Goal: Check status: Check status

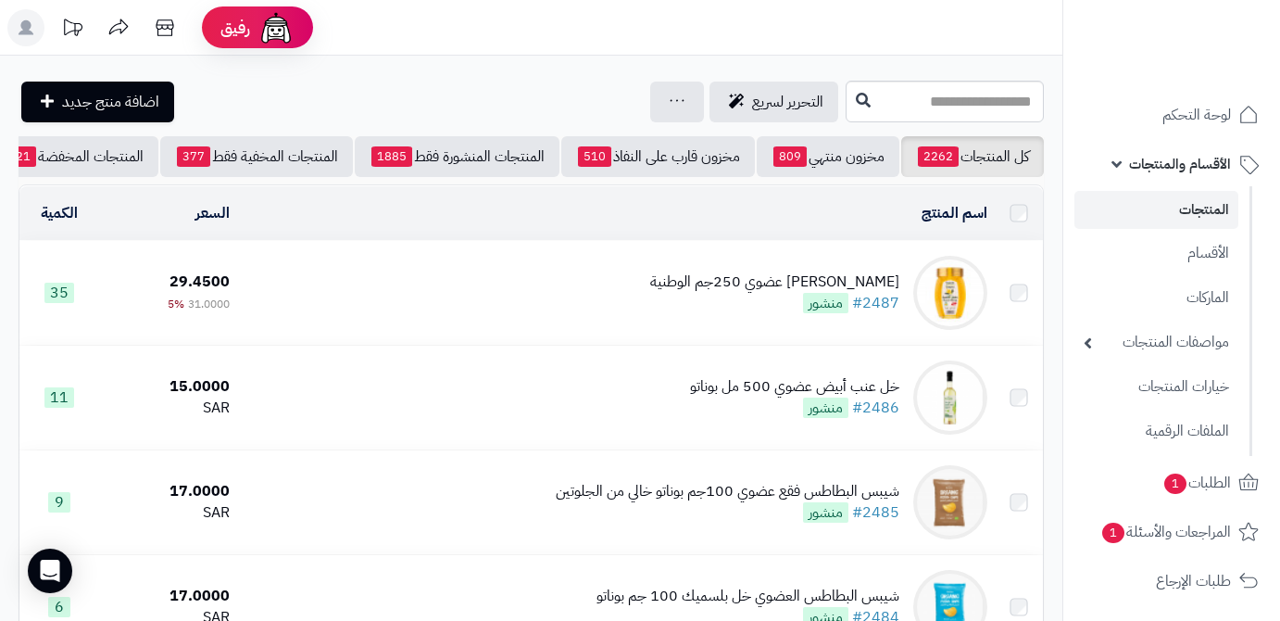
scroll to position [336, 0]
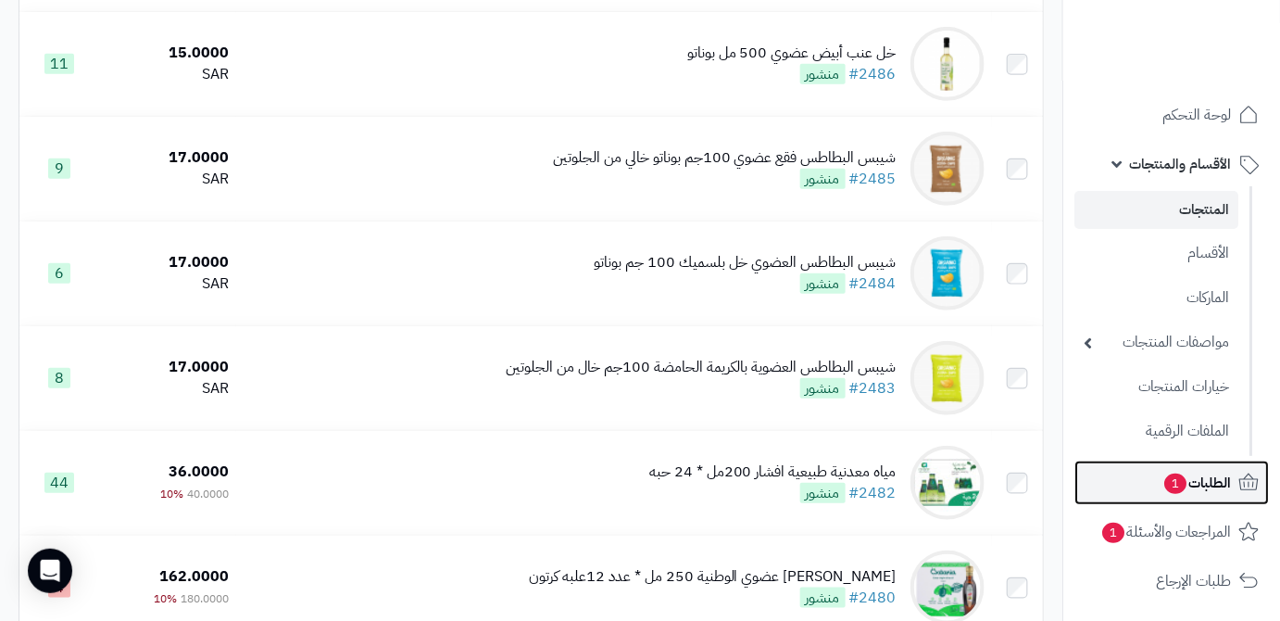
click at [1193, 474] on span "الطلبات 1" at bounding box center [1196, 483] width 69 height 26
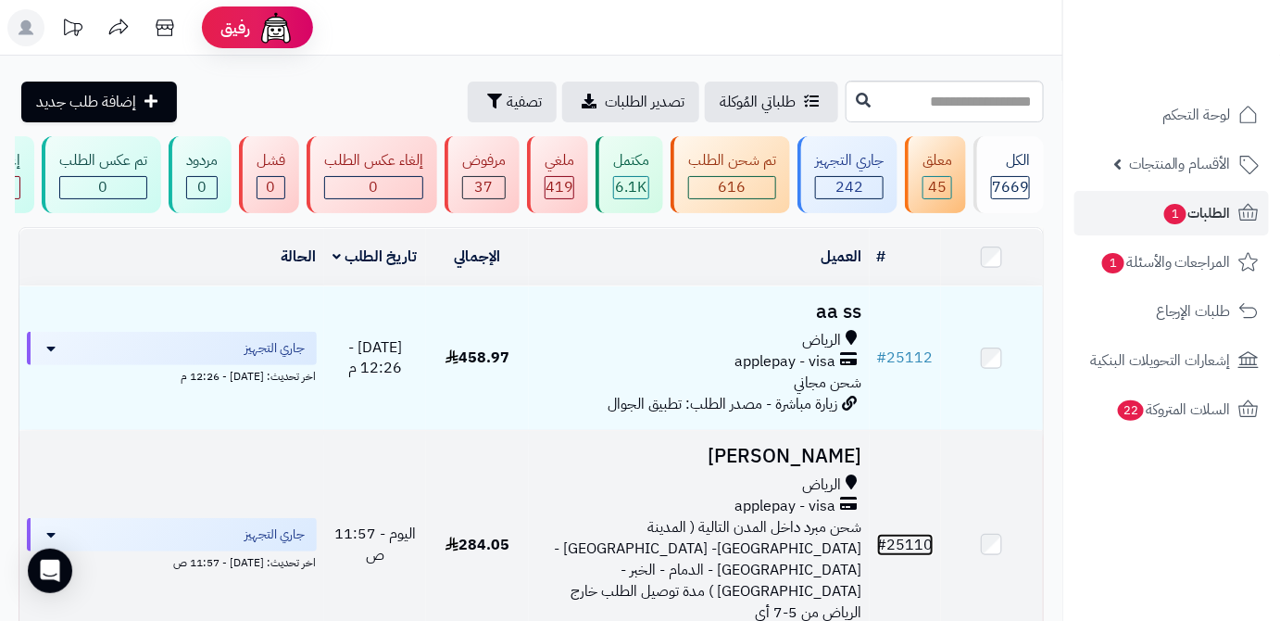
click at [911, 544] on link "# 25110" at bounding box center [905, 544] width 56 height 22
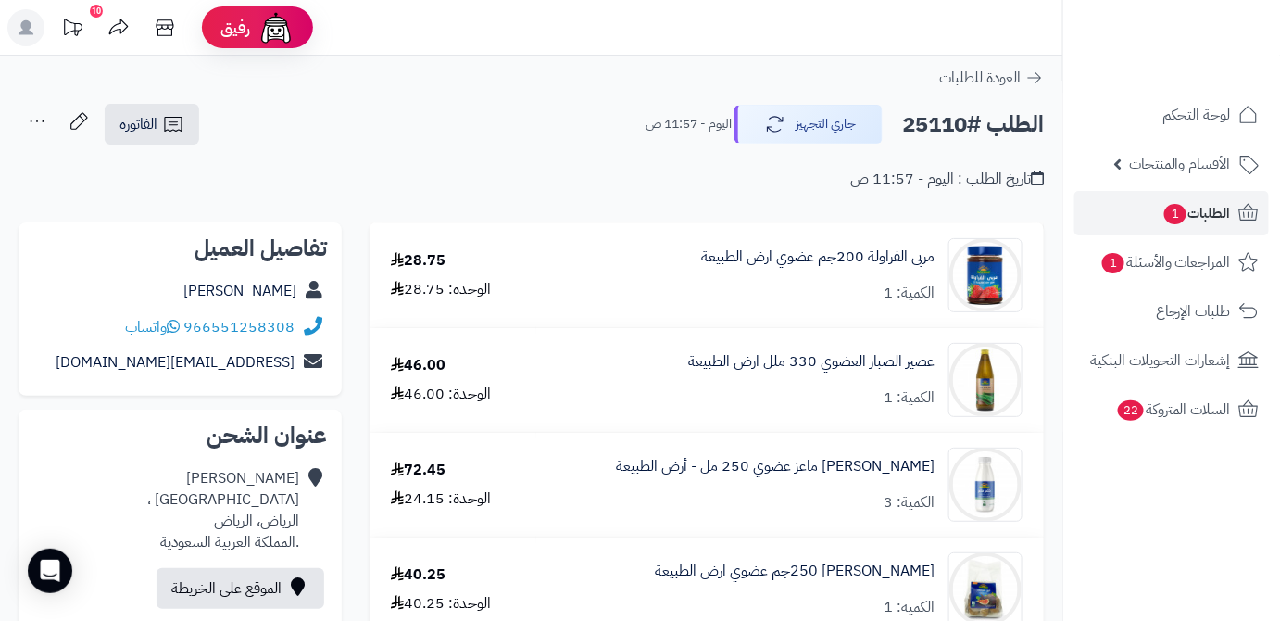
click at [929, 129] on h2 "الطلب #25110" at bounding box center [973, 125] width 142 height 38
copy h2 "25110"
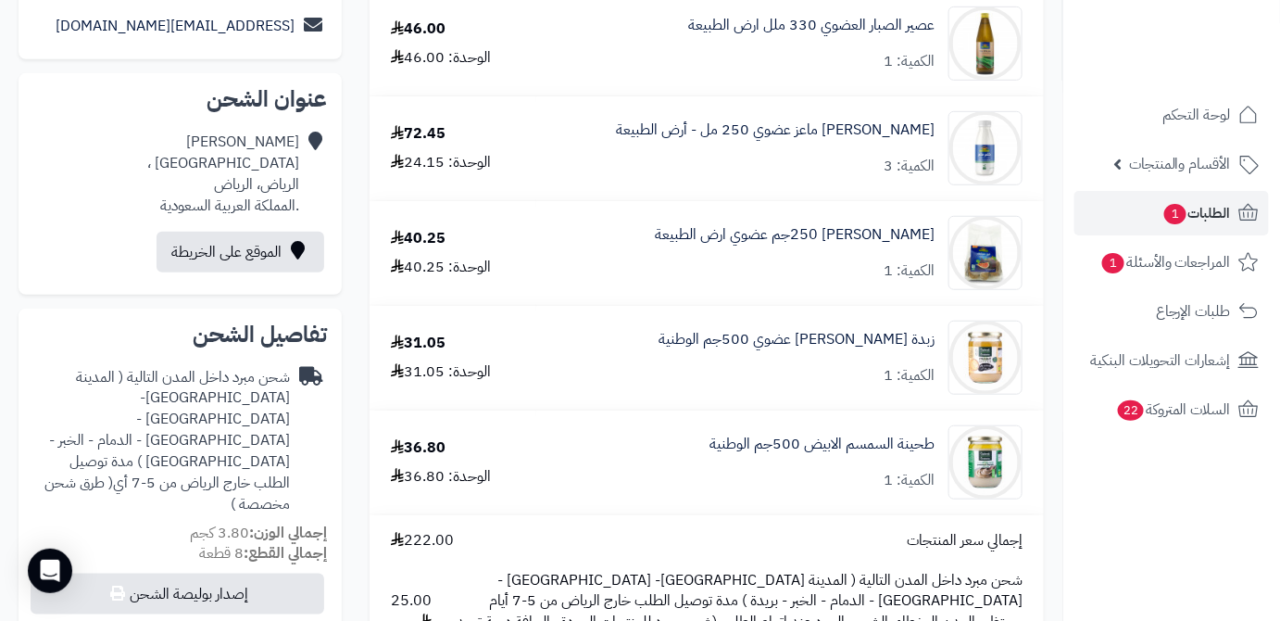
scroll to position [589, 0]
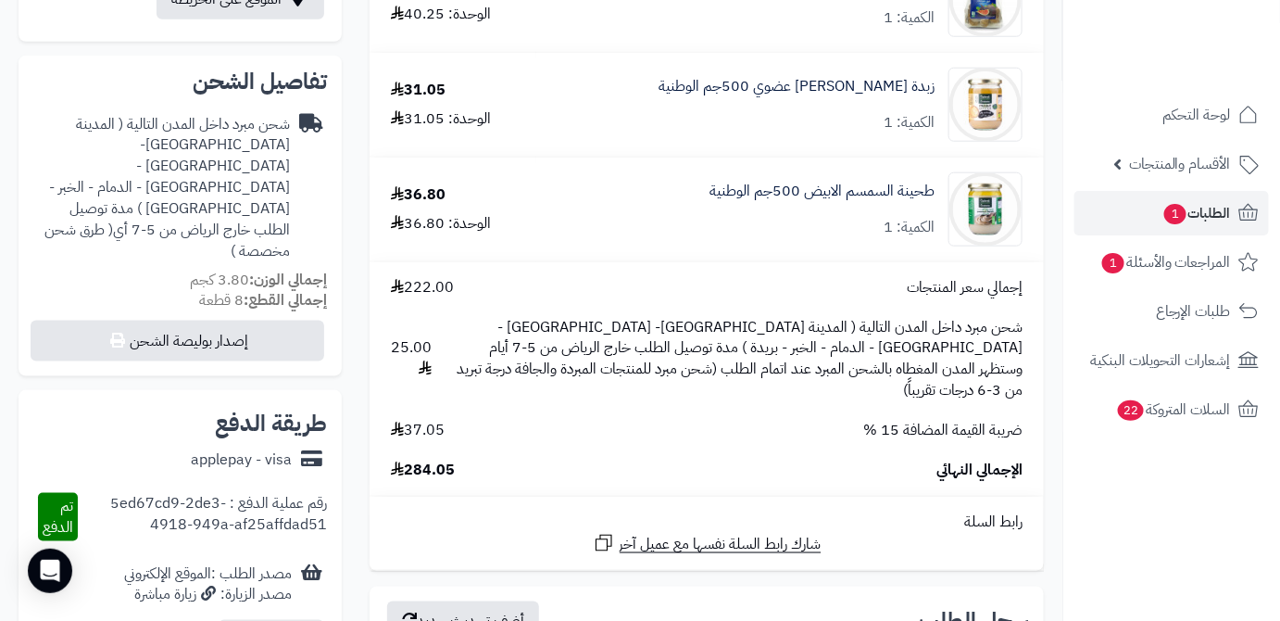
click at [421, 459] on span "284.05" at bounding box center [423, 469] width 64 height 21
copy span "284.05"
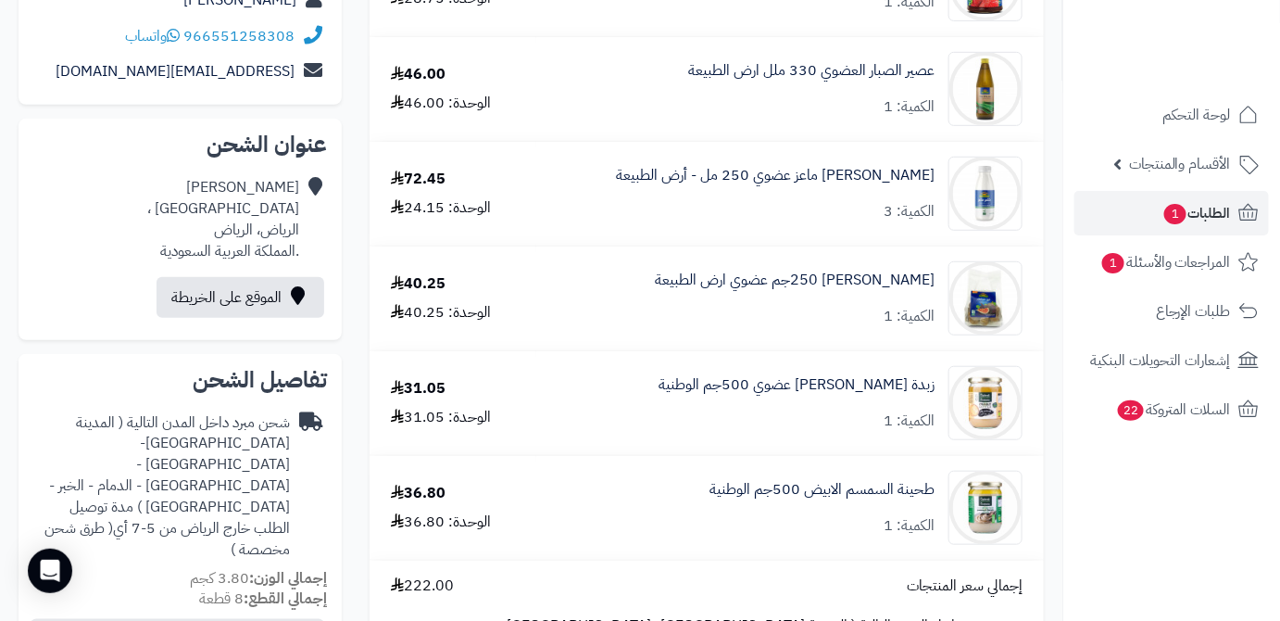
scroll to position [252, 0]
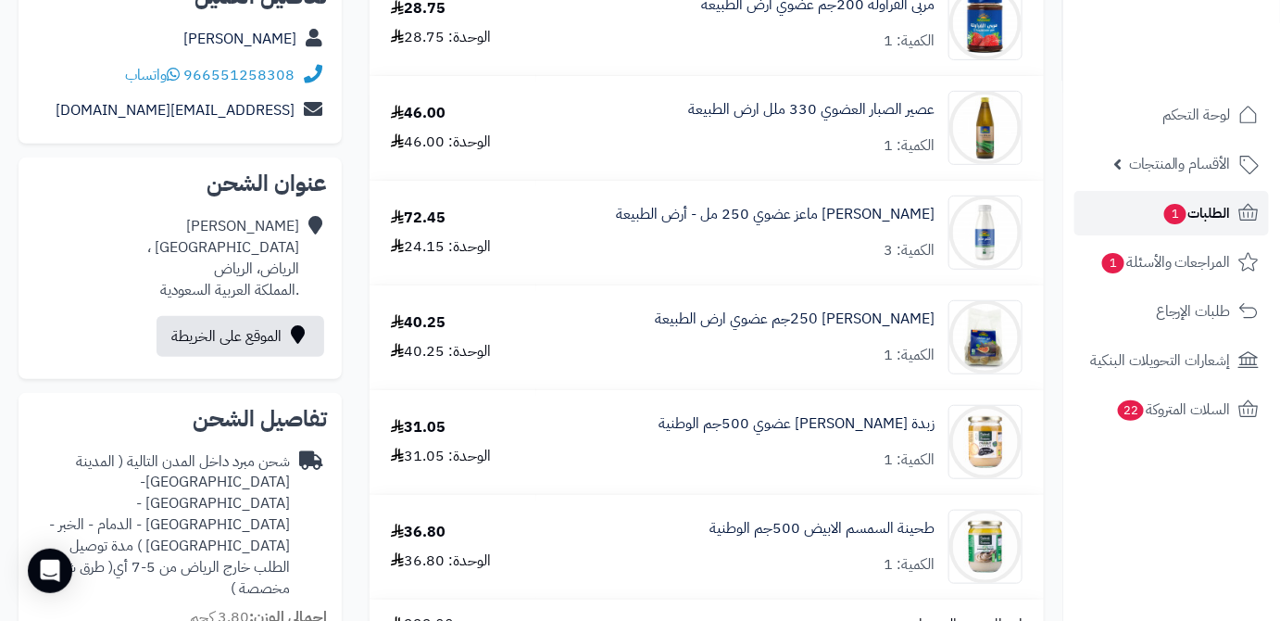
click at [1113, 211] on link "الطلبات 1" at bounding box center [1171, 213] width 194 height 44
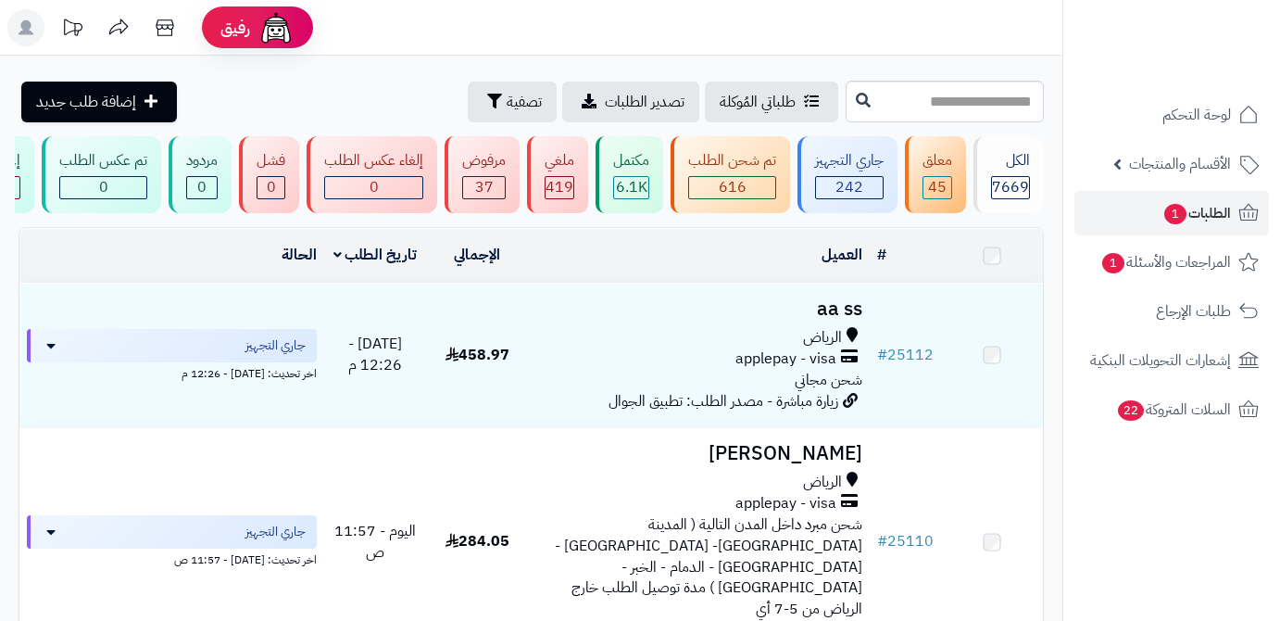
click at [883, 366] on span "#" at bounding box center [882, 355] width 10 height 22
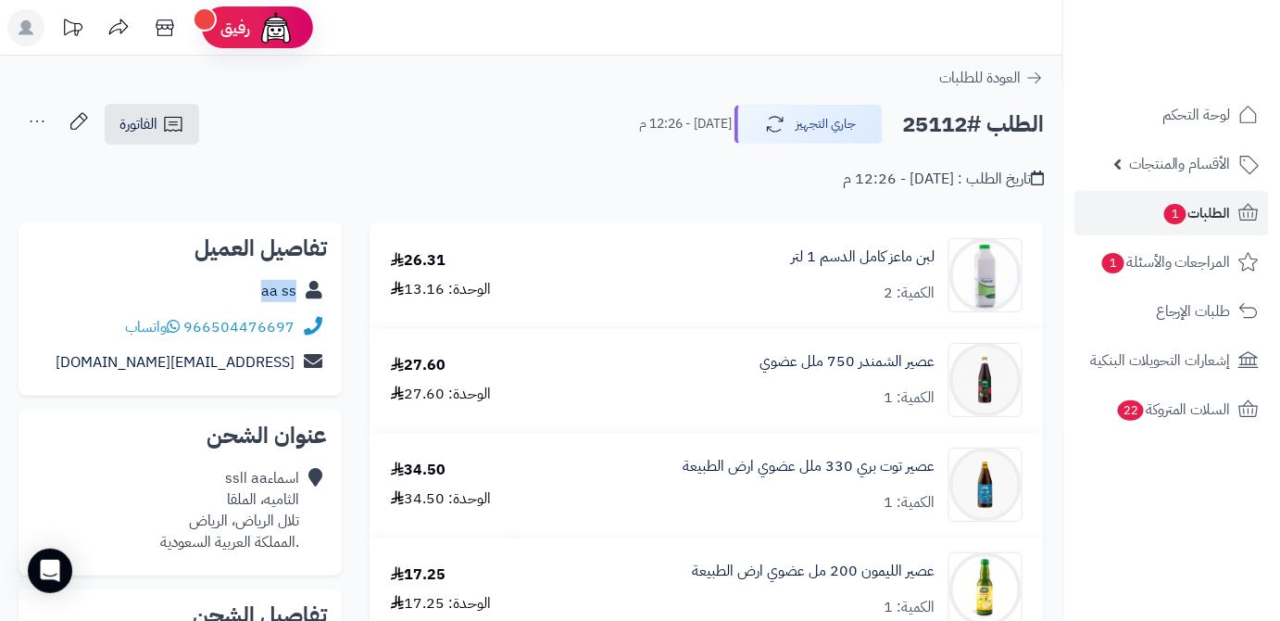
drag, startPoint x: 250, startPoint y: 294, endPoint x: 297, endPoint y: 295, distance: 47.2
click at [297, 295] on div "aa ss" at bounding box center [180, 291] width 294 height 36
copy link "aa ss"
drag, startPoint x: 194, startPoint y: 321, endPoint x: 316, endPoint y: 321, distance: 121.3
click at [316, 321] on div "966504476697 واتساب" at bounding box center [180, 327] width 294 height 36
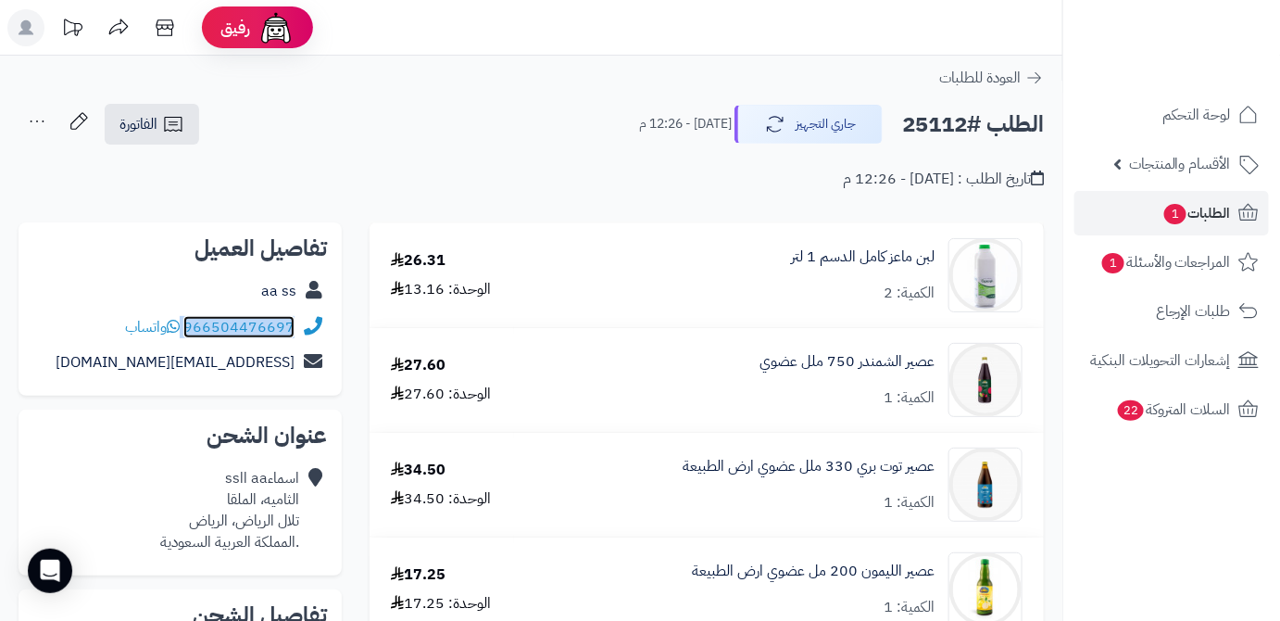
copy div "966504476697"
drag, startPoint x: 118, startPoint y: 366, endPoint x: 296, endPoint y: 374, distance: 178.9
click at [296, 374] on div "[EMAIL_ADDRESS][DOMAIN_NAME]" at bounding box center [180, 363] width 294 height 36
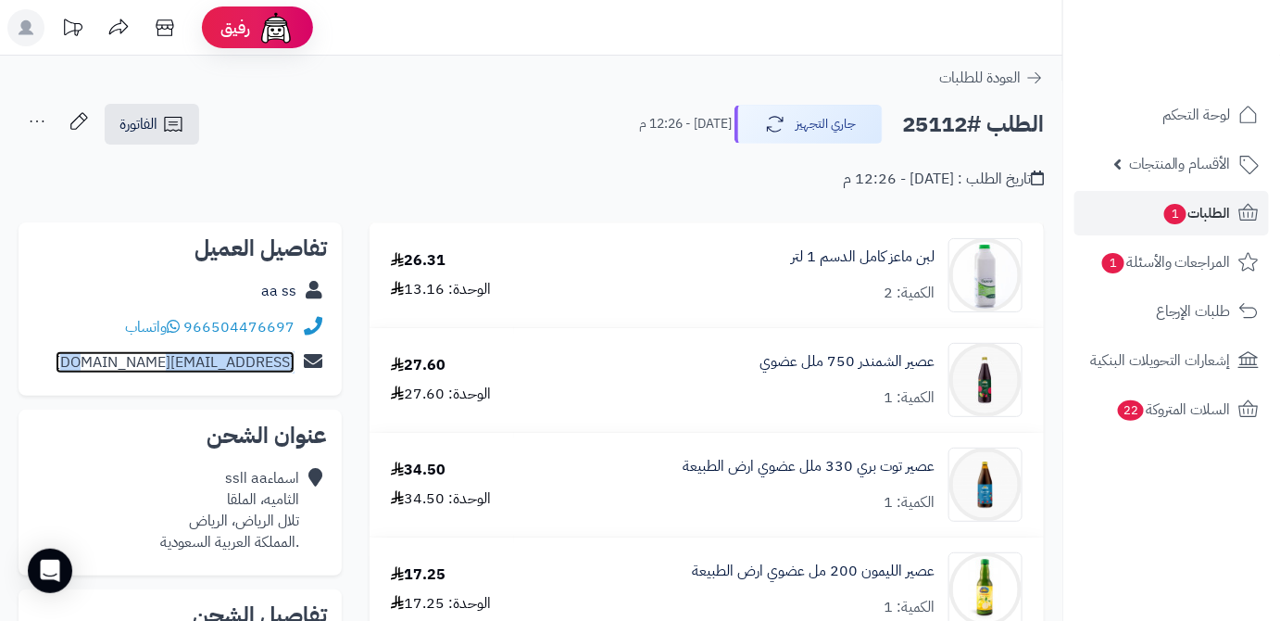
copy div "[EMAIL_ADDRESS][DOMAIN_NAME]"
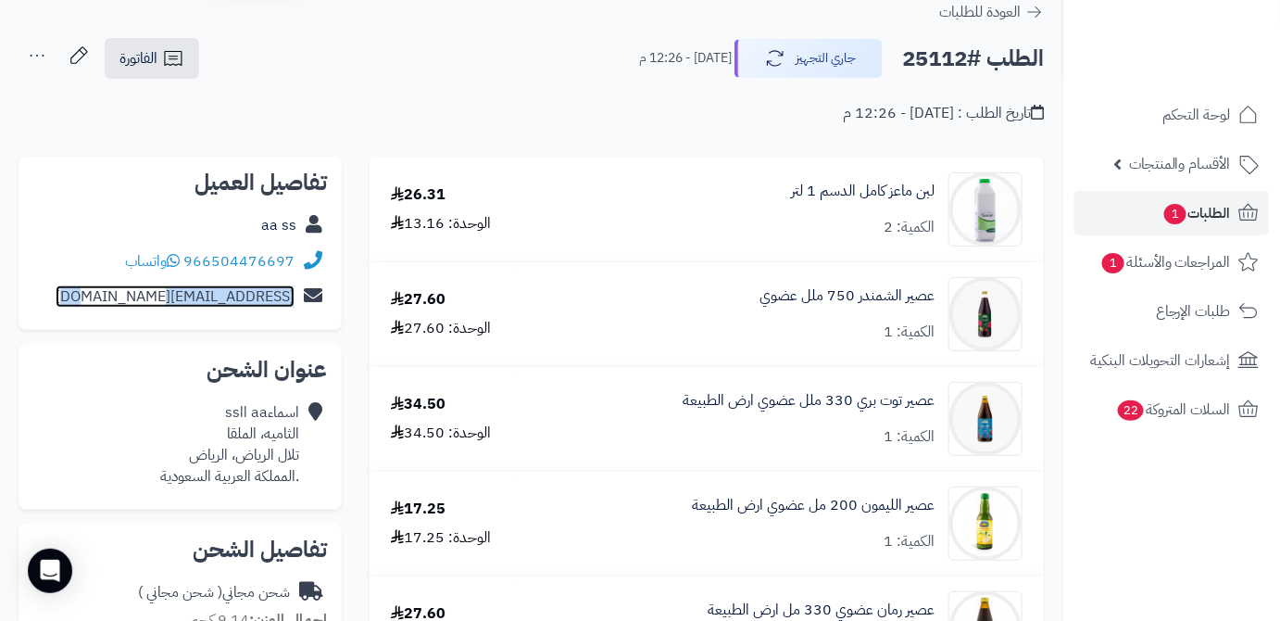
scroll to position [83, 0]
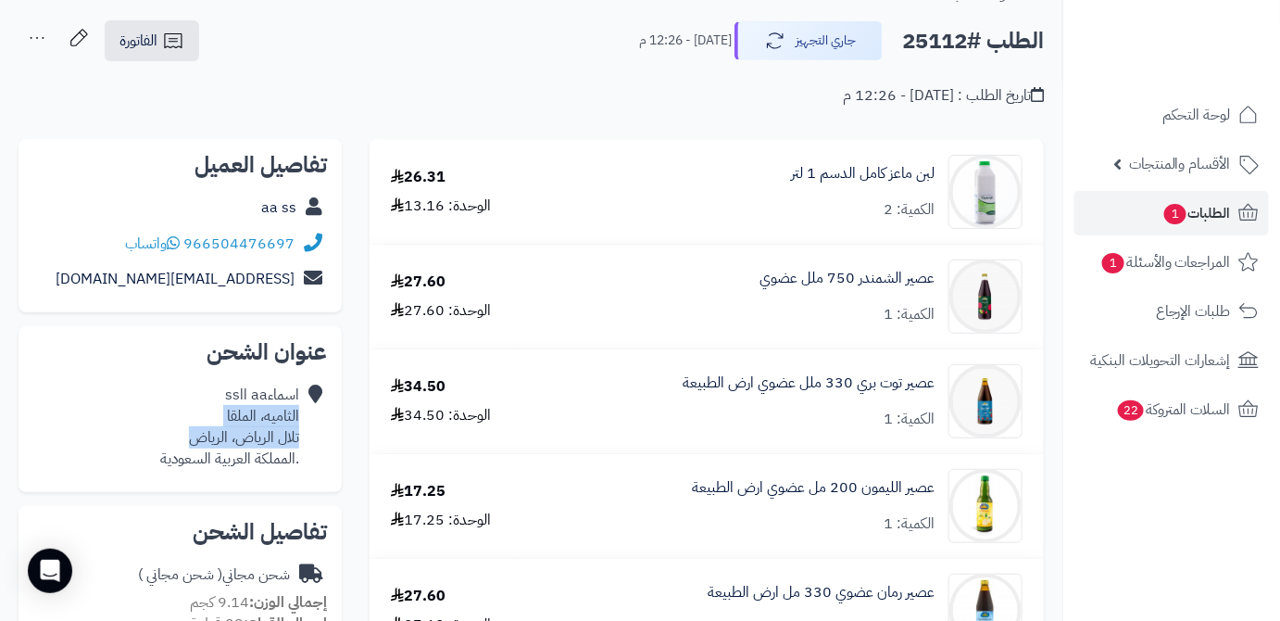
drag, startPoint x: 202, startPoint y: 443, endPoint x: 301, endPoint y: 415, distance: 102.9
click at [301, 415] on div "اسماءaa ااss الثاميه، الملقا تلال الرياض، الرياض .المملكة العربية السعودية" at bounding box center [180, 426] width 294 height 99
copy div "الثاميه، الملقا تلال الرياض، الرياض"
click at [924, 47] on h2 "الطلب #25112" at bounding box center [973, 41] width 142 height 38
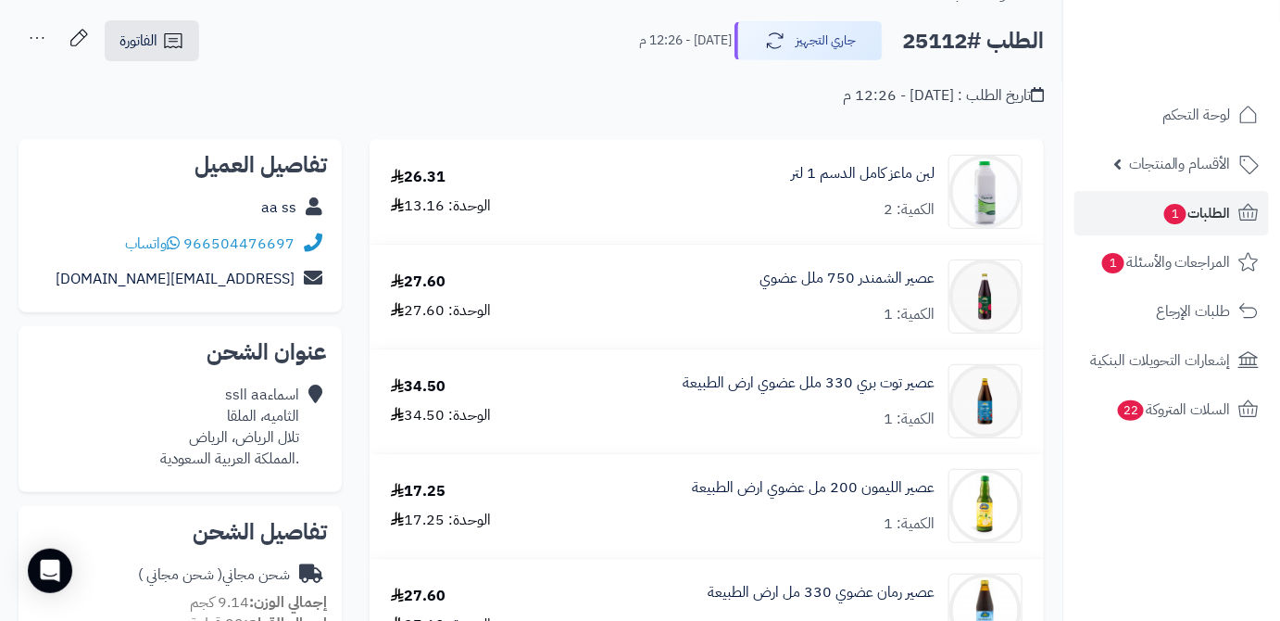
copy h2 "25112"
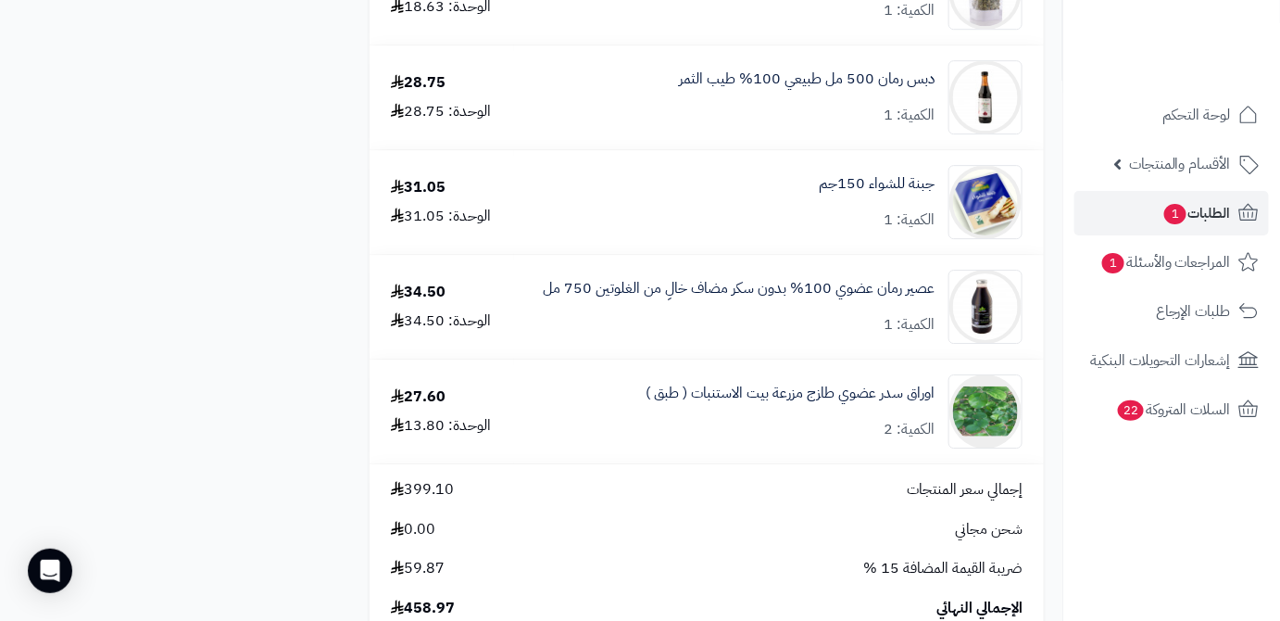
scroll to position [2104, 0]
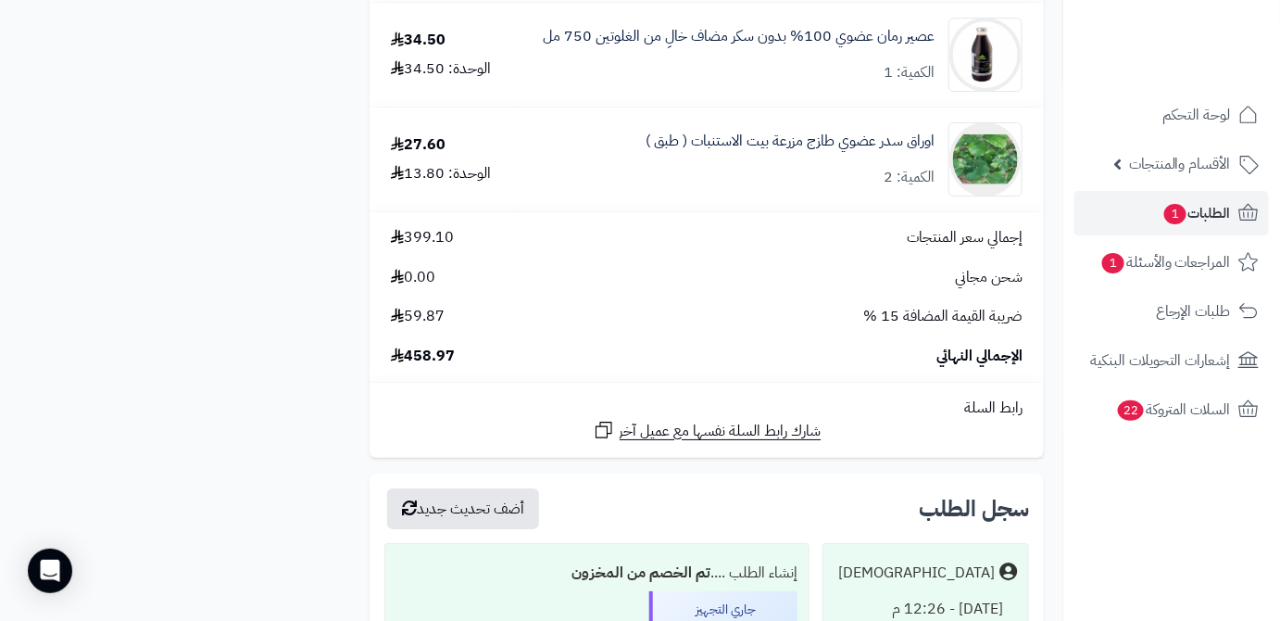
click at [417, 362] on span "458.97" at bounding box center [423, 355] width 64 height 21
copy span "458.97"
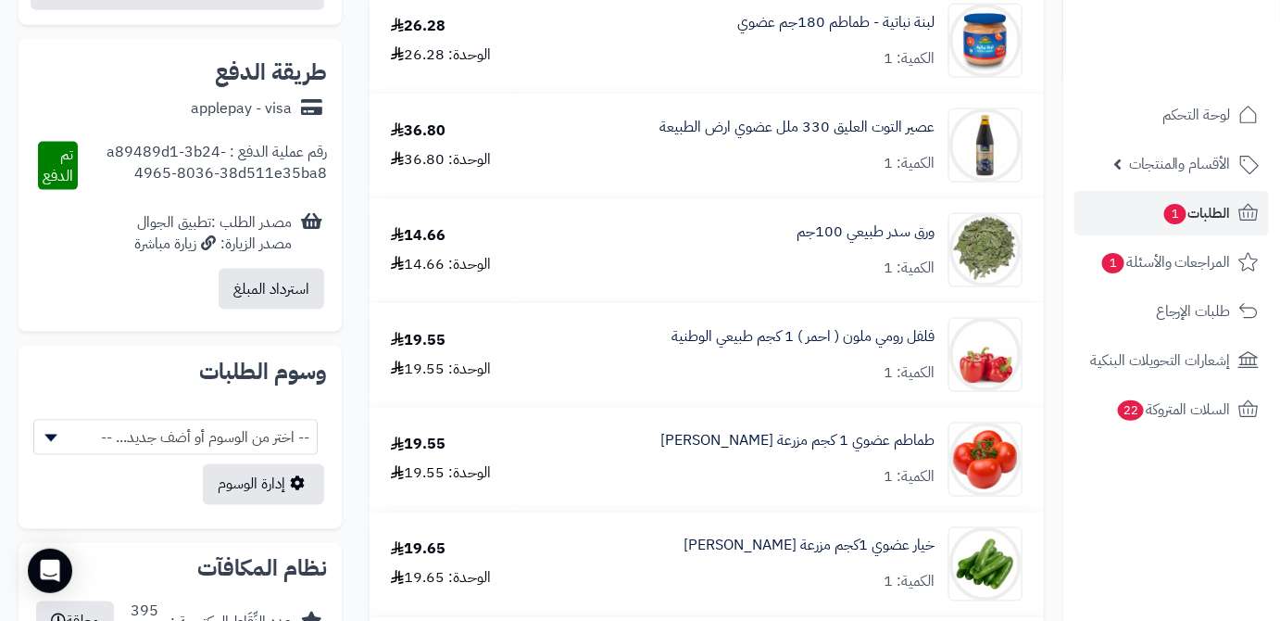
scroll to position [505, 0]
